Goal: Information Seeking & Learning: Check status

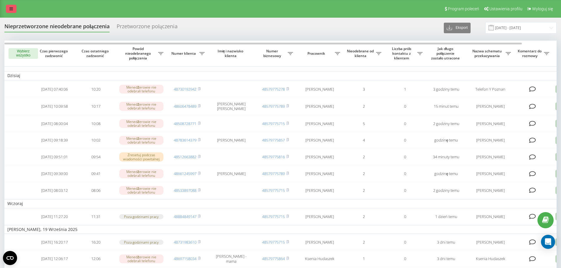
click at [10, 7] on icon at bounding box center [11, 9] width 4 height 4
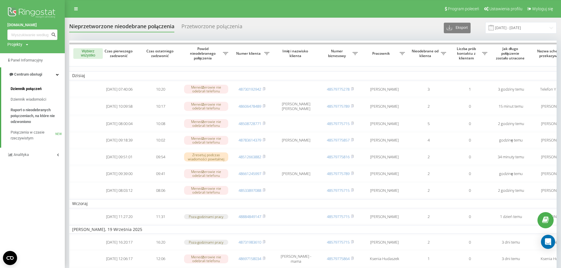
drag, startPoint x: 23, startPoint y: 84, endPoint x: 25, endPoint y: 87, distance: 4.0
click at [24, 84] on div "Dziennik połączeń Dziennik wiadomości Raport o nieodebranych połączeniach, na k…" at bounding box center [32, 115] width 65 height 66
click at [25, 87] on span "Dziennik połączeń" at bounding box center [26, 89] width 31 height 6
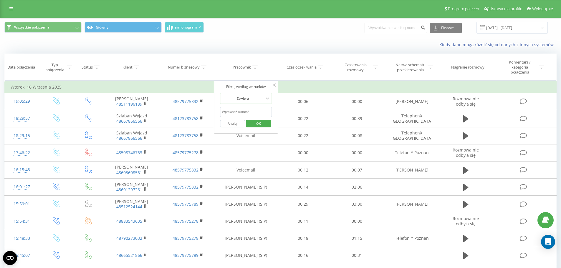
drag, startPoint x: 0, startPoint y: 0, endPoint x: 255, endPoint y: 113, distance: 279.3
click at [255, 113] on input "text" at bounding box center [246, 112] width 52 height 10
type input "emilia"
click at [254, 125] on span "OK" at bounding box center [258, 123] width 16 height 9
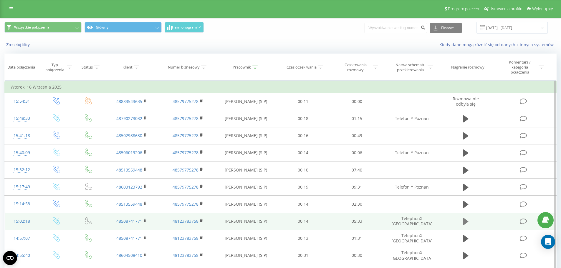
click at [464, 222] on icon at bounding box center [465, 221] width 5 height 7
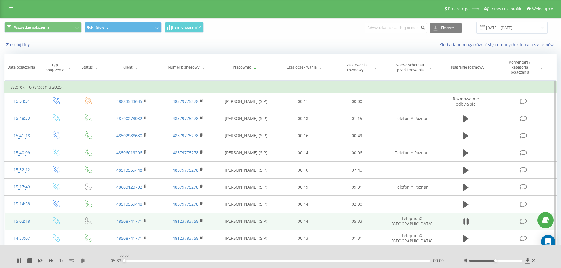
drag, startPoint x: 135, startPoint y: 260, endPoint x: 114, endPoint y: 260, distance: 20.9
click at [114, 260] on div "- 05:33 00:00 00:00" at bounding box center [279, 261] width 340 height 6
click at [144, 260] on div "00:28" at bounding box center [277, 261] width 306 height 2
click at [142, 260] on div "00:23" at bounding box center [277, 261] width 306 height 2
click at [138, 260] on div "00:19" at bounding box center [277, 261] width 306 height 2
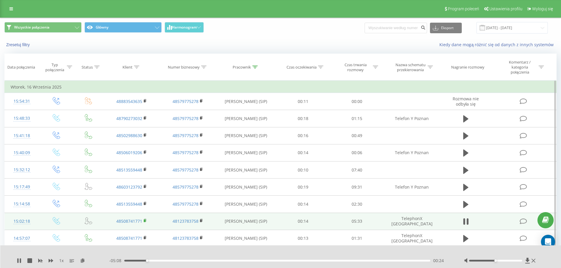
click at [144, 220] on rect at bounding box center [145, 220] width 2 height 3
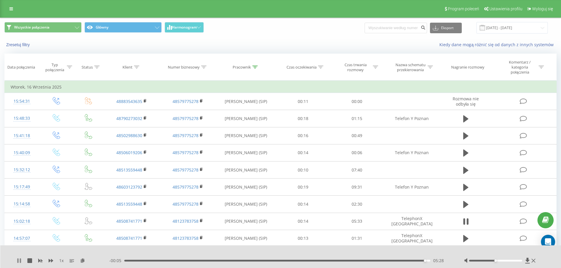
click at [17, 259] on icon at bounding box center [19, 260] width 5 height 5
